Goal: Task Accomplishment & Management: Manage account settings

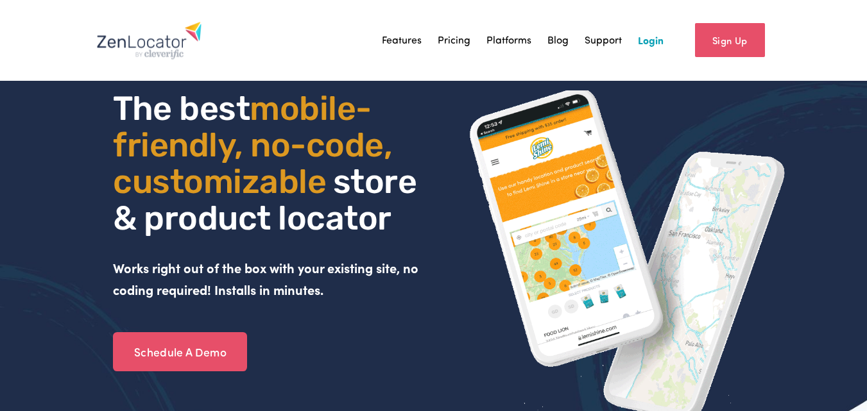
click at [650, 36] on link "Login" at bounding box center [651, 40] width 26 height 19
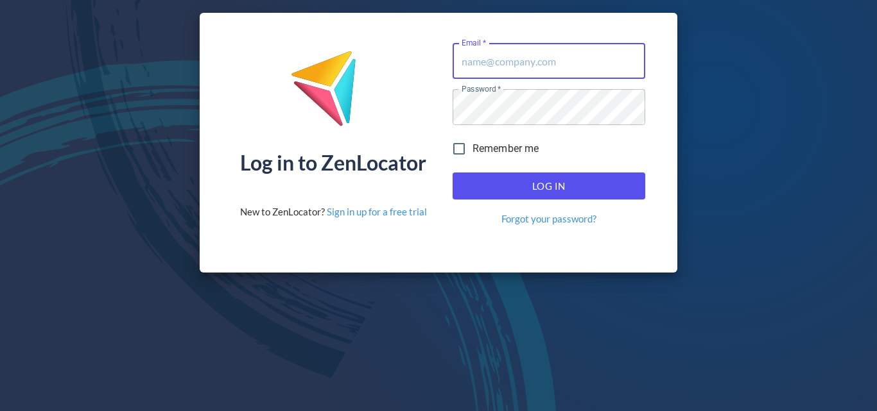
type input "[PERSON_NAME][EMAIL_ADDRESS][DOMAIN_NAME]"
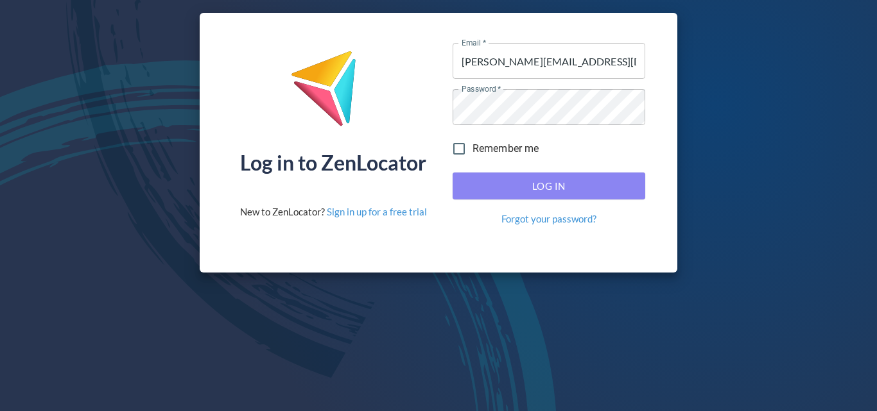
click at [617, 182] on span "Log In" at bounding box center [549, 186] width 164 height 17
